Goal: Find specific page/section: Find specific page/section

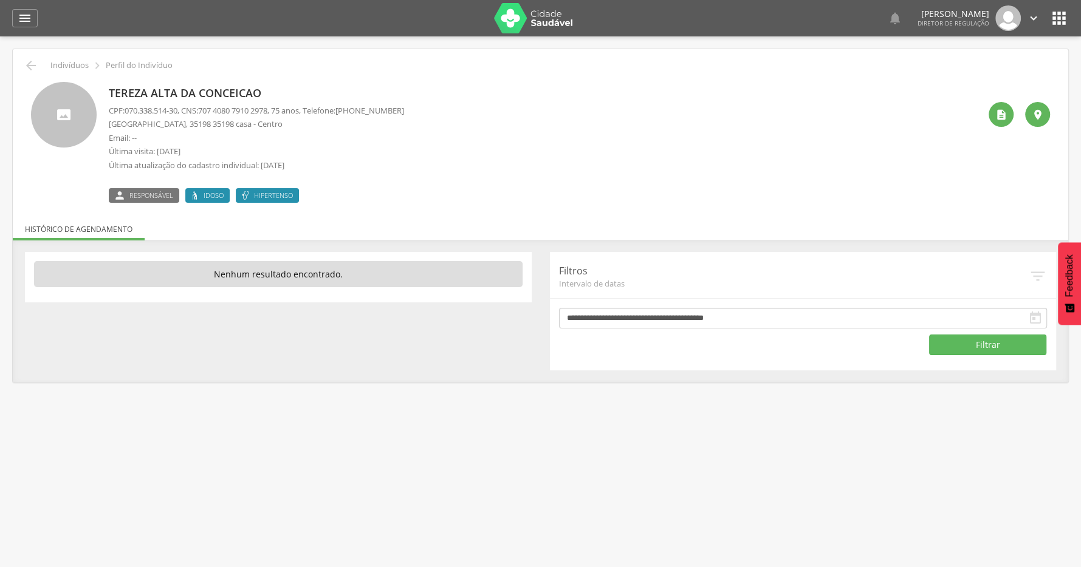
click at [67, 103] on div at bounding box center [64, 115] width 66 height 66
click at [84, 116] on div at bounding box center [64, 115] width 66 height 66
click at [173, 98] on p "Tereza Alta da Conceicao" at bounding box center [256, 94] width 295 height 16
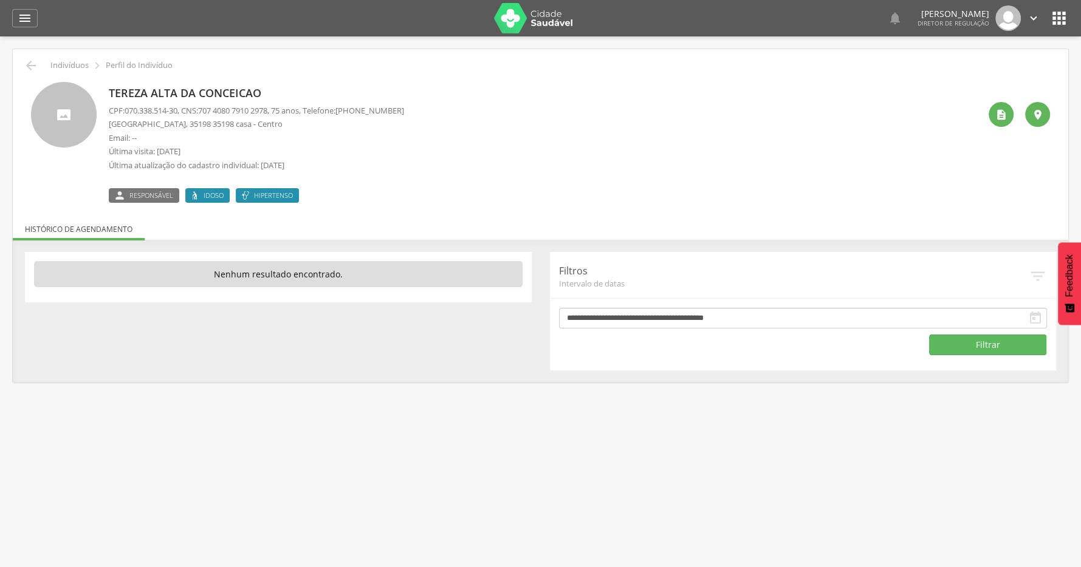
click at [157, 98] on p "Tereza Alta da Conceicao" at bounding box center [256, 94] width 295 height 16
click at [85, 102] on div at bounding box center [64, 115] width 66 height 66
click at [81, 105] on div at bounding box center [64, 115] width 66 height 66
click at [160, 104] on div "Tereza Alta da Conceicao CPF: 070.338.514-30 , CNS: [PHONE_NUMBER] , 75 anos, T…" at bounding box center [256, 142] width 295 height 121
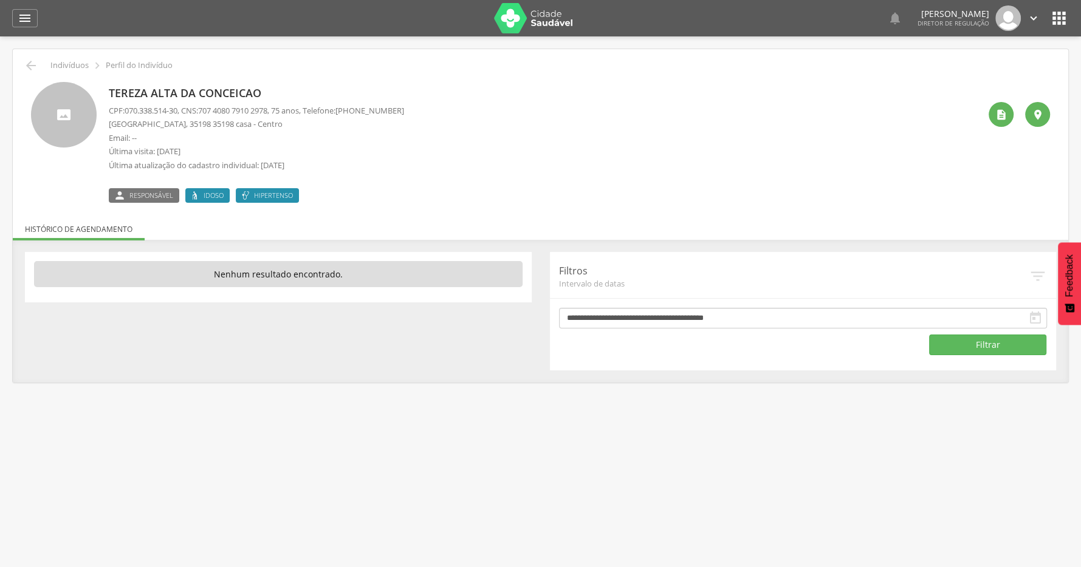
click at [159, 111] on span "070.338.514-30" at bounding box center [151, 110] width 53 height 11
click at [346, 119] on p "[GEOGRAPHIC_DATA], 35198 35198 casa - Centro" at bounding box center [256, 124] width 295 height 12
drag, startPoint x: 411, startPoint y: 110, endPoint x: 163, endPoint y: 109, distance: 247.9
click at [258, 110] on p "CPF: 070.338.514-30 , CNS: [PHONE_NUMBER] , 75 anos, Telefone: [PHONE_NUMBER]" at bounding box center [256, 111] width 295 height 12
drag, startPoint x: 110, startPoint y: 114, endPoint x: 102, endPoint y: 120, distance: 10.0
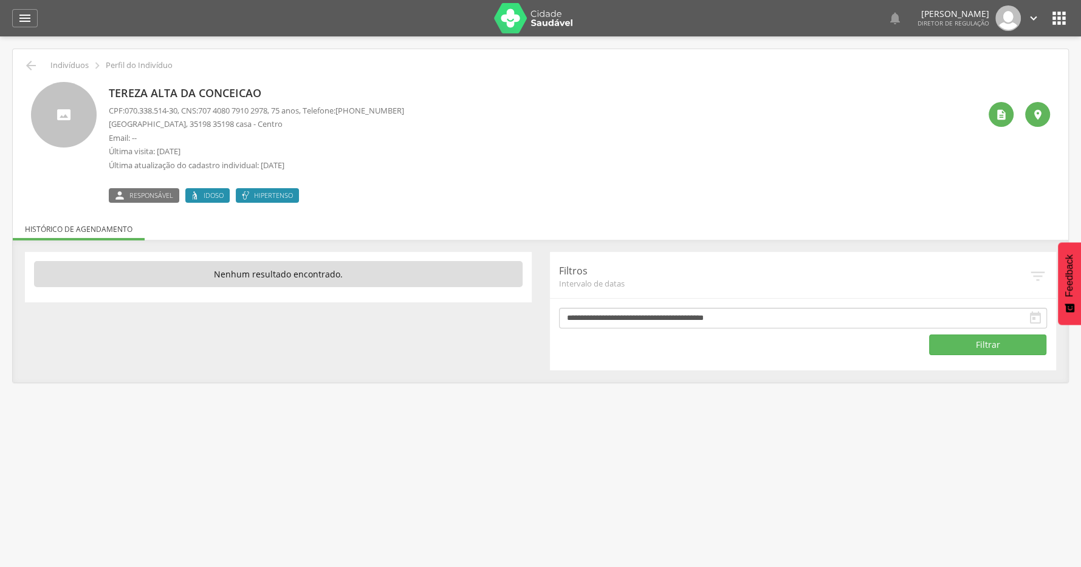
click at [107, 118] on div "Tereza Alta da Conceicao CPF: 070.338.514-30 , CNS: [PHONE_NUMBER] , 75 anos, T…" at bounding box center [540, 142] width 1019 height 121
click at [300, 152] on p "Última visita: [DATE]" at bounding box center [256, 152] width 295 height 12
click at [38, 101] on div at bounding box center [64, 115] width 66 height 66
click at [41, 103] on div at bounding box center [64, 115] width 66 height 66
click at [51, 104] on div at bounding box center [64, 115] width 66 height 66
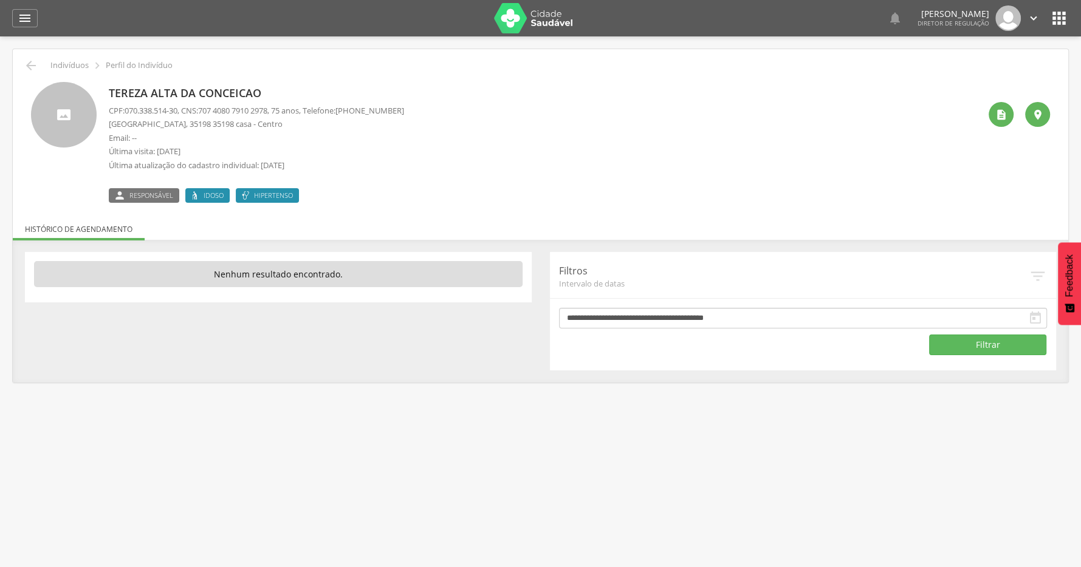
click at [51, 104] on div at bounding box center [64, 115] width 66 height 66
